Goal: Navigation & Orientation: Find specific page/section

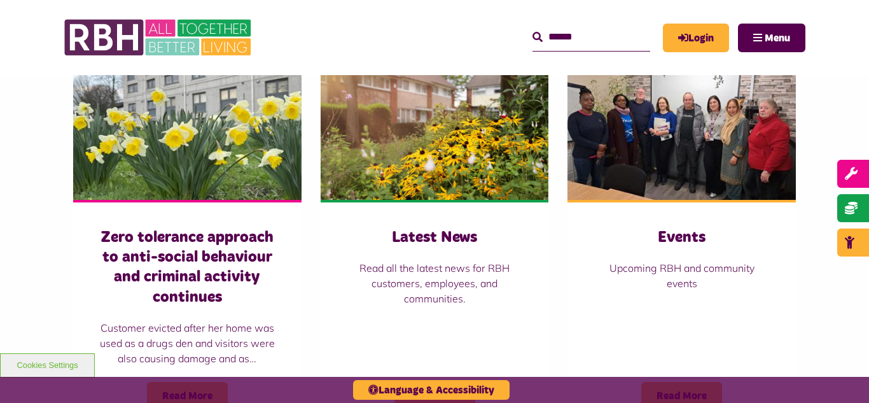
scroll to position [916, 0]
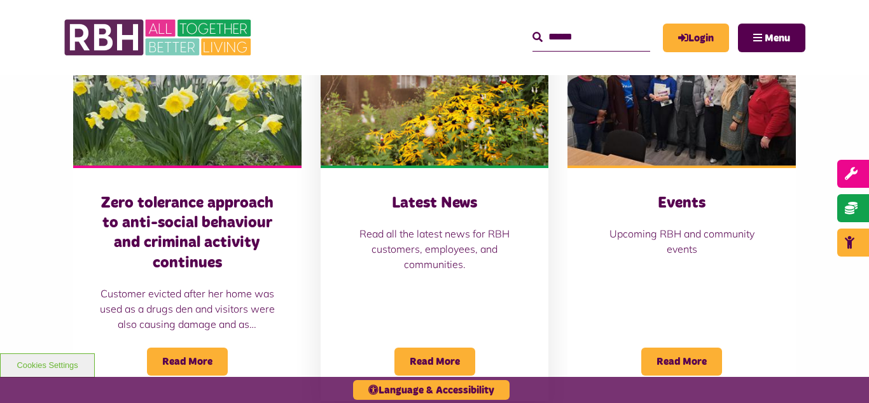
click at [408, 80] on img at bounding box center [435, 94] width 228 height 143
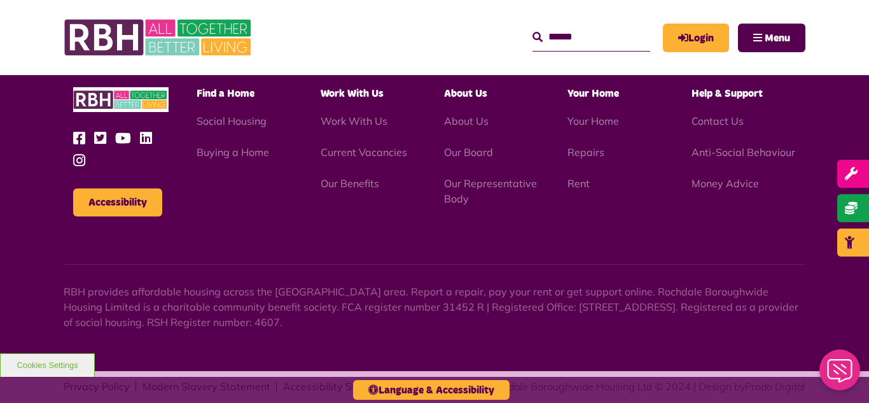
scroll to position [1385, 0]
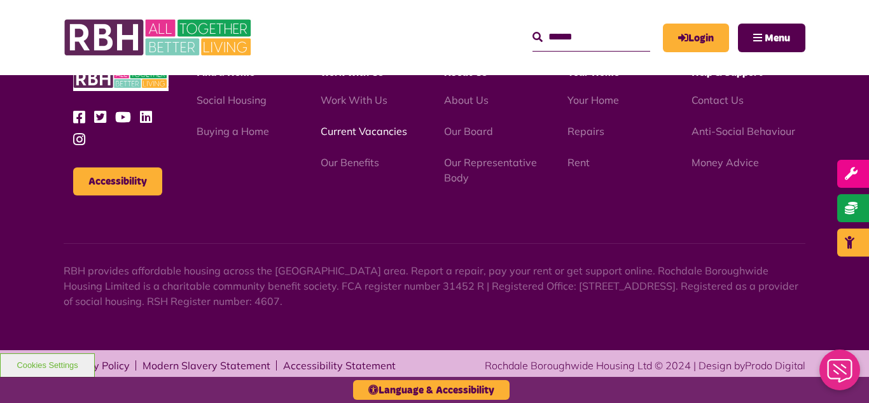
click at [340, 132] on link "Current Vacancies" at bounding box center [364, 131] width 87 height 13
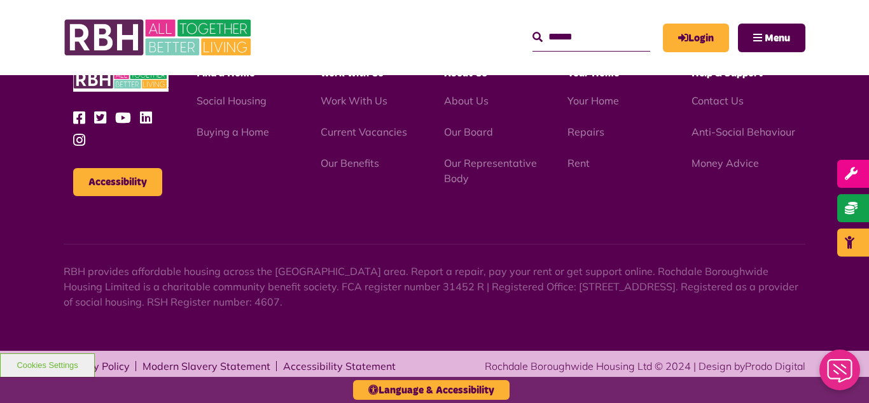
scroll to position [1495, 0]
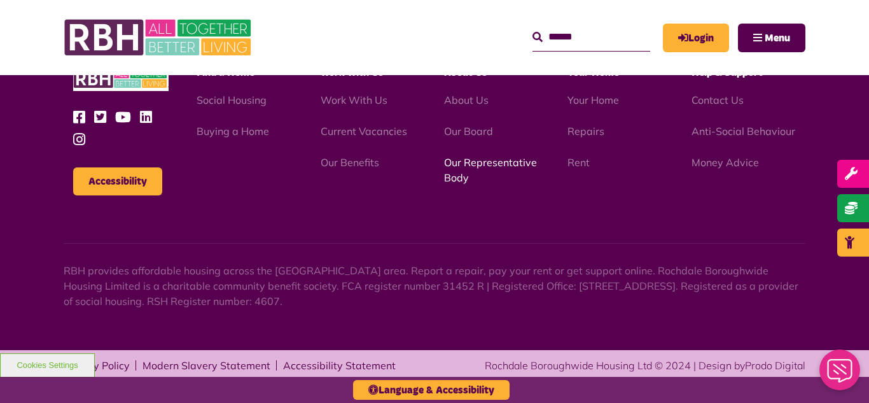
click at [477, 164] on link "Our Representative Body" at bounding box center [490, 170] width 93 height 28
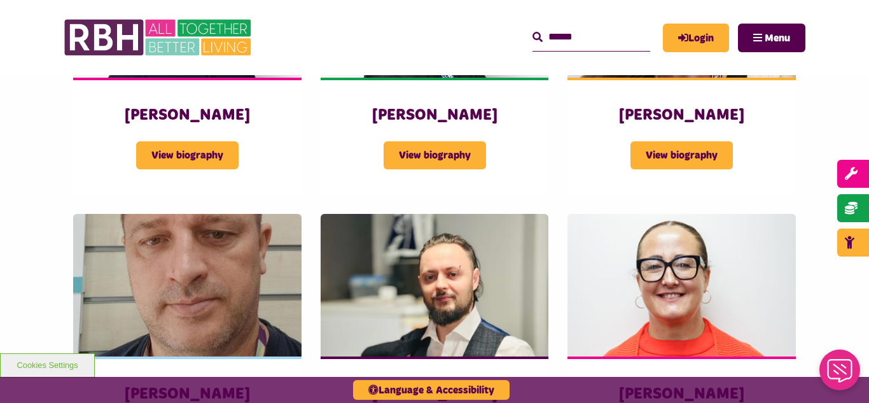
scroll to position [2341, 0]
